Goal: Task Accomplishment & Management: Complete application form

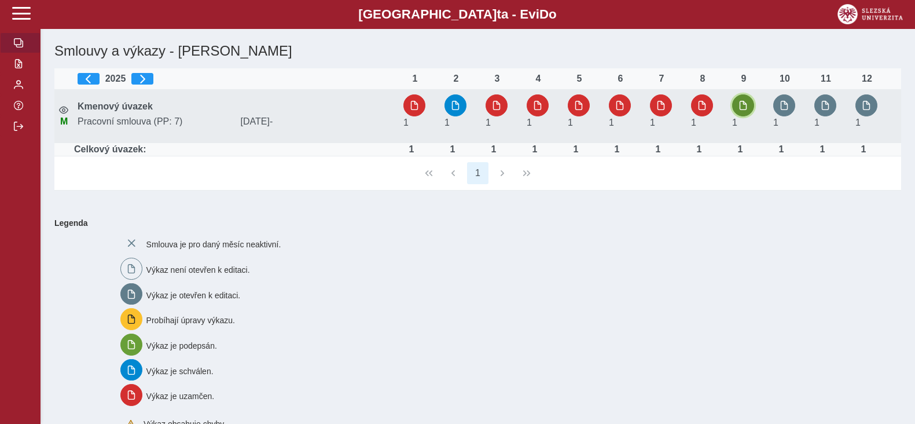
click at [747, 109] on span "button" at bounding box center [743, 105] width 9 height 9
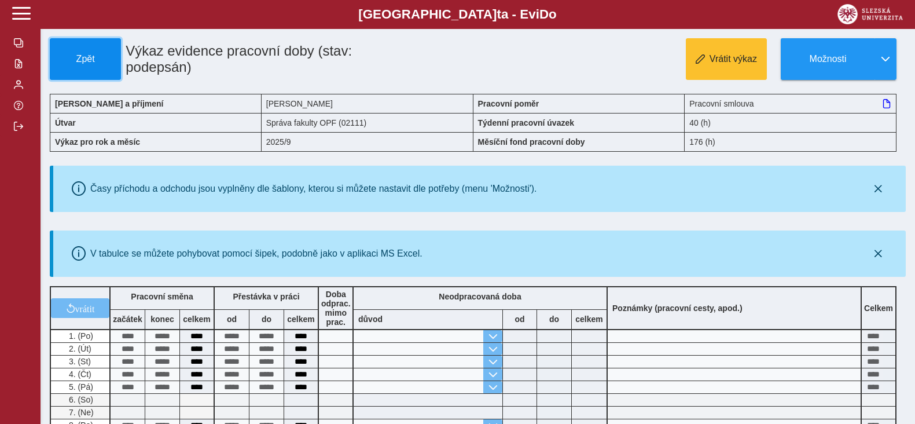
click at [87, 57] on span "Zpět" at bounding box center [85, 59] width 61 height 10
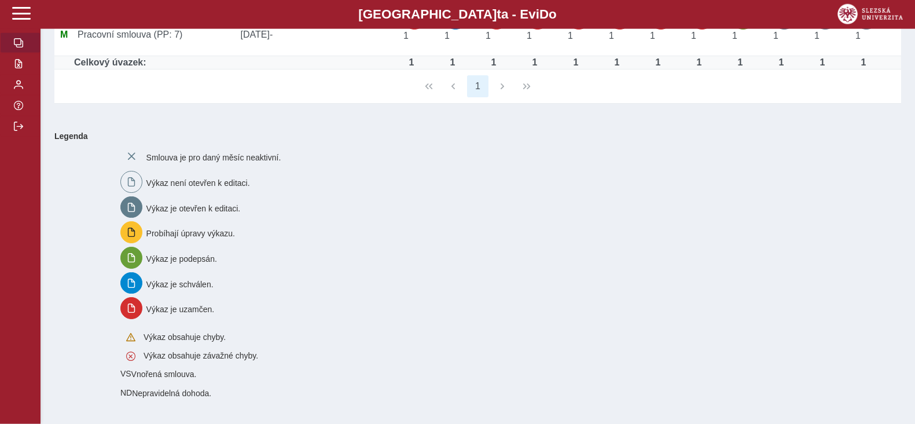
scroll to position [90, 0]
click at [20, 89] on span "button" at bounding box center [18, 84] width 9 height 9
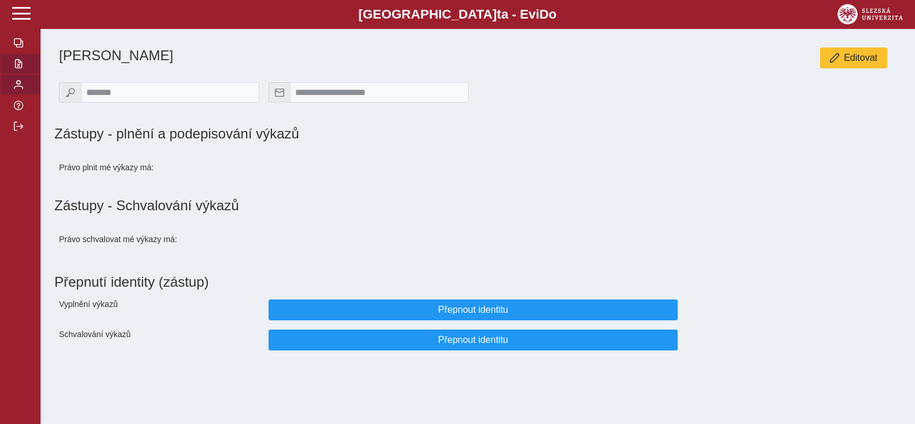
click at [15, 68] on span "button" at bounding box center [18, 63] width 9 height 9
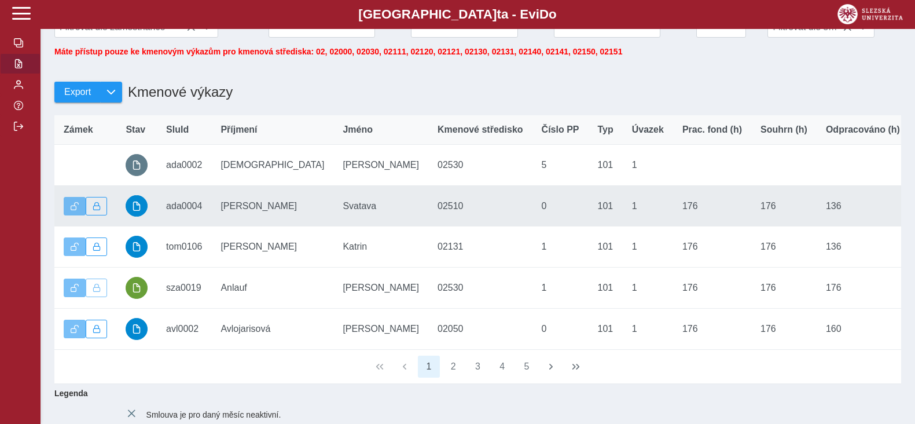
scroll to position [186, 0]
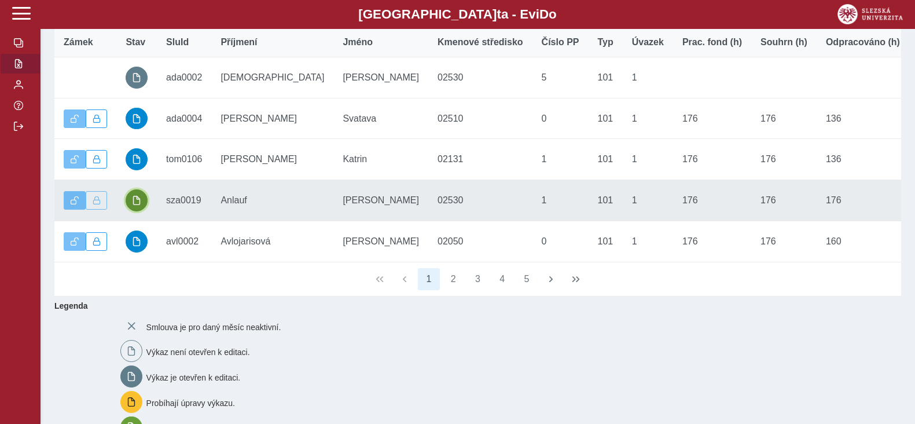
click at [135, 205] on span "button" at bounding box center [136, 200] width 9 height 9
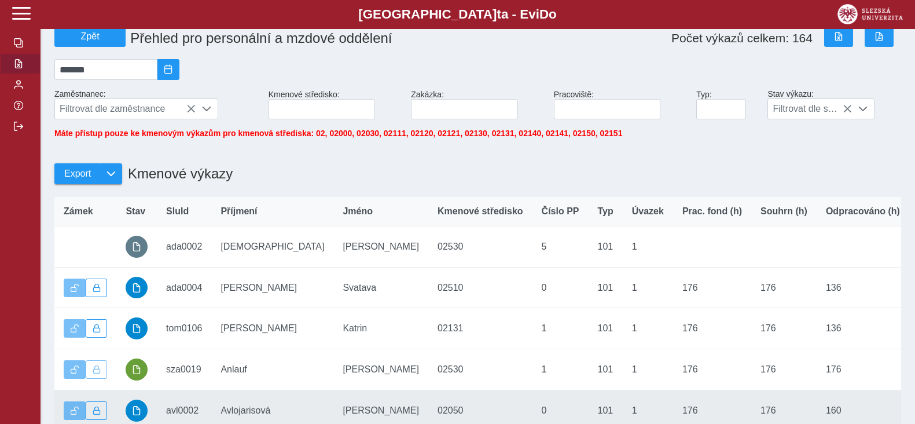
scroll to position [113, 0]
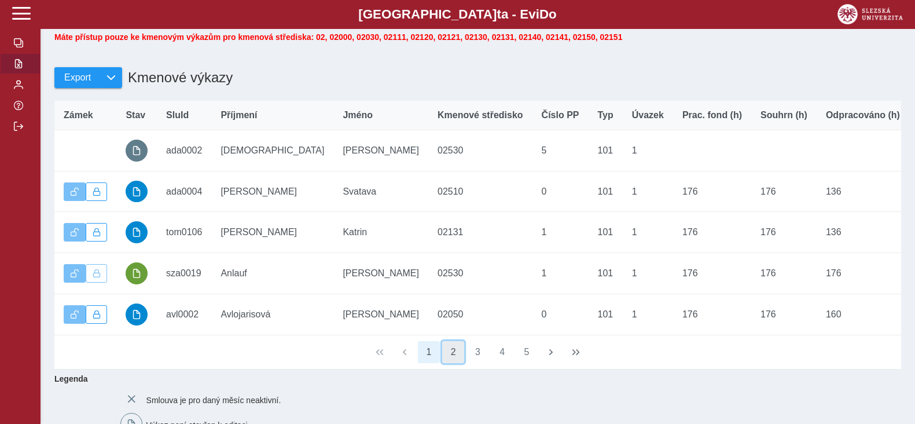
click at [452, 360] on button "2" at bounding box center [453, 352] width 22 height 22
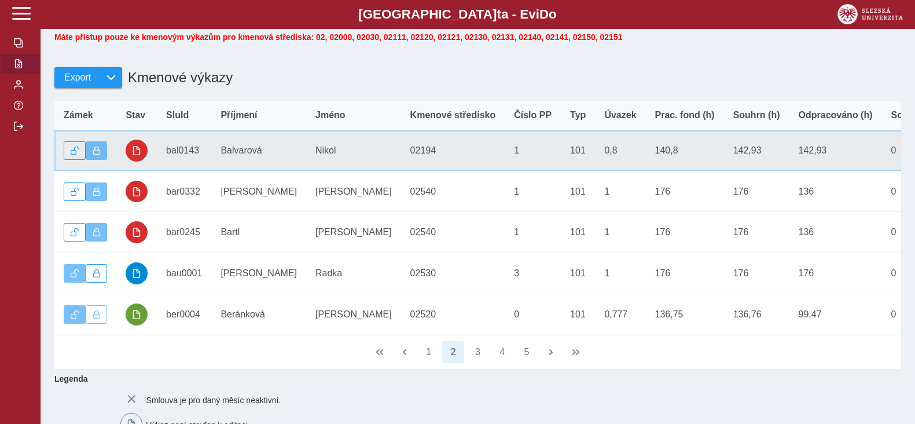
click at [254, 158] on td "Příjmení [PERSON_NAME]" at bounding box center [258, 150] width 95 height 41
click at [224, 160] on td "Příjmení [PERSON_NAME]" at bounding box center [258, 150] width 95 height 41
click at [138, 155] on span "button" at bounding box center [136, 150] width 9 height 9
